Goal: Task Accomplishment & Management: Use online tool/utility

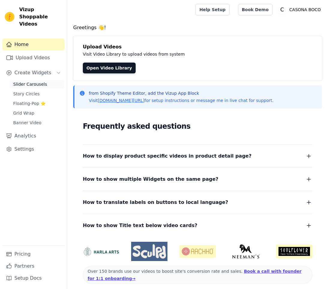
click at [31, 81] on span "Slider Carousels" at bounding box center [30, 84] width 34 height 6
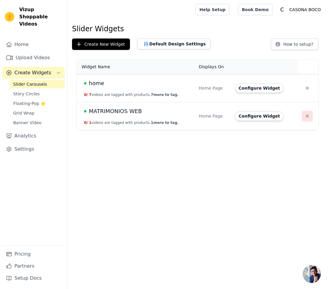
click at [308, 117] on icon "button" at bounding box center [308, 116] width 6 height 6
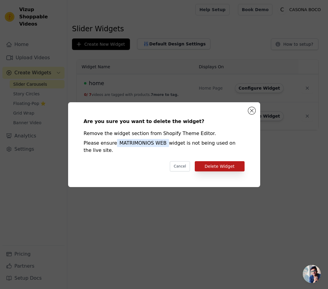
click at [221, 165] on button "Delete Widget" at bounding box center [220, 166] width 50 height 10
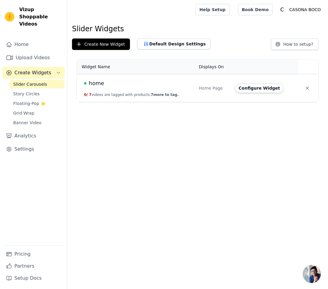
click at [98, 86] on span "home" at bounding box center [96, 83] width 15 height 8
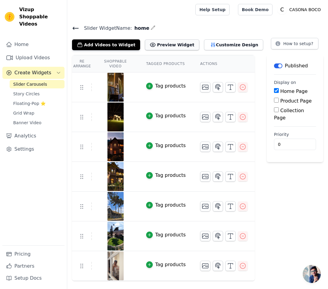
click at [154, 47] on button "Preview Widget" at bounding box center [172, 44] width 54 height 11
click at [77, 28] on icon at bounding box center [75, 28] width 5 height 2
